Goal: Use online tool/utility: Utilize a website feature to perform a specific function

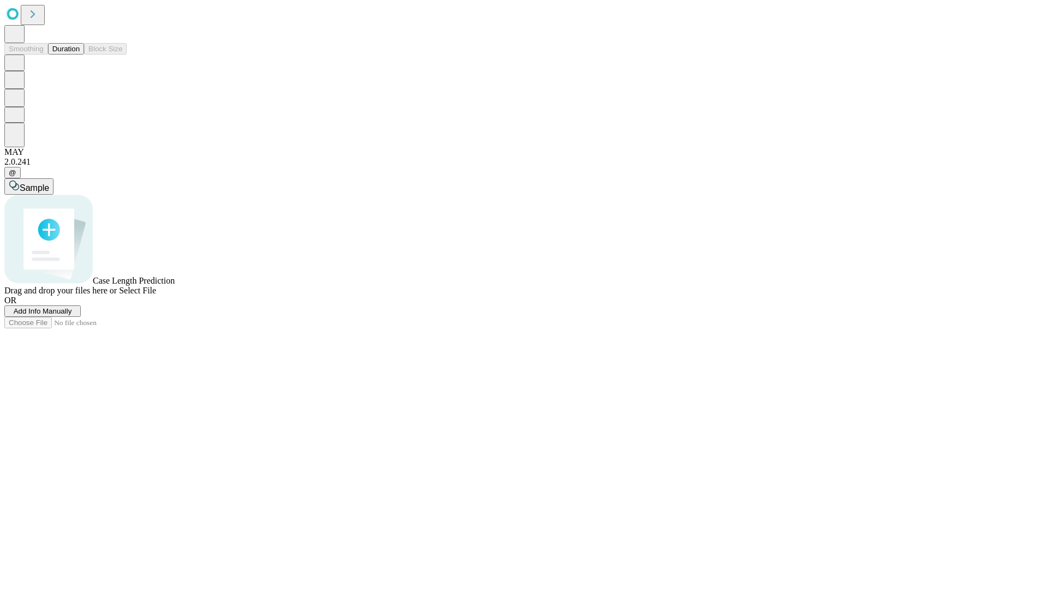
click at [80, 55] on button "Duration" at bounding box center [66, 48] width 36 height 11
click at [156, 295] on span "Select File" at bounding box center [137, 290] width 37 height 9
